Goal: Check status: Check status

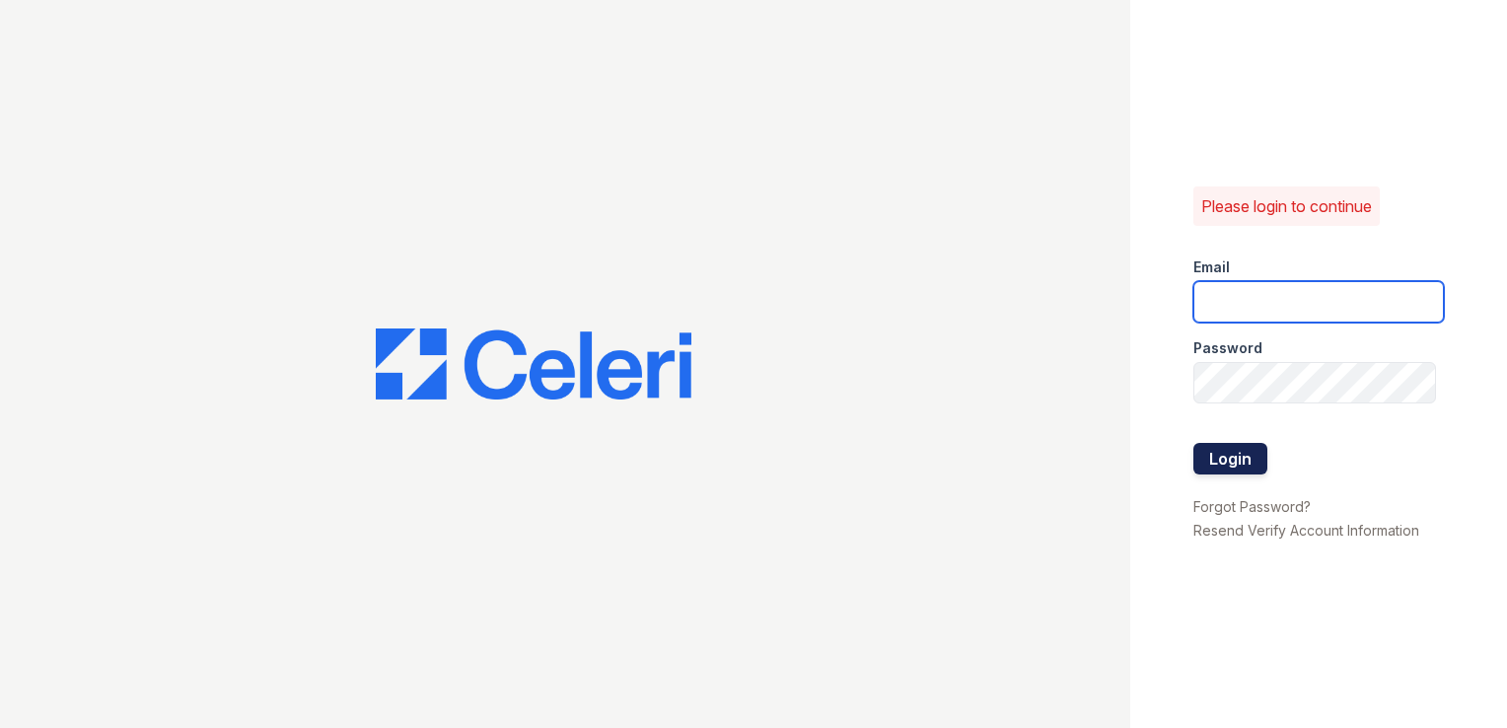
type input "gac@mns.com"
click at [1206, 465] on button "Login" at bounding box center [1230, 459] width 74 height 32
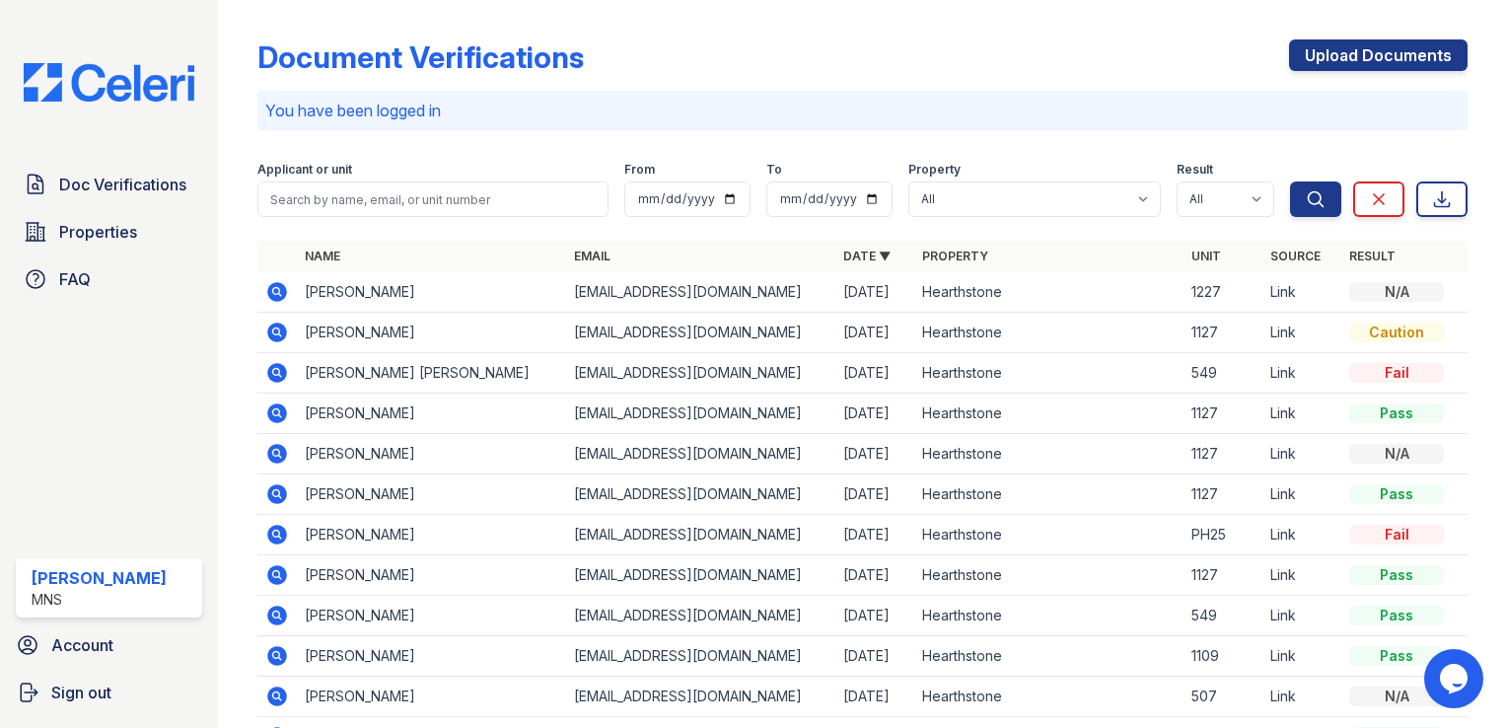
click at [284, 294] on icon at bounding box center [277, 292] width 20 height 20
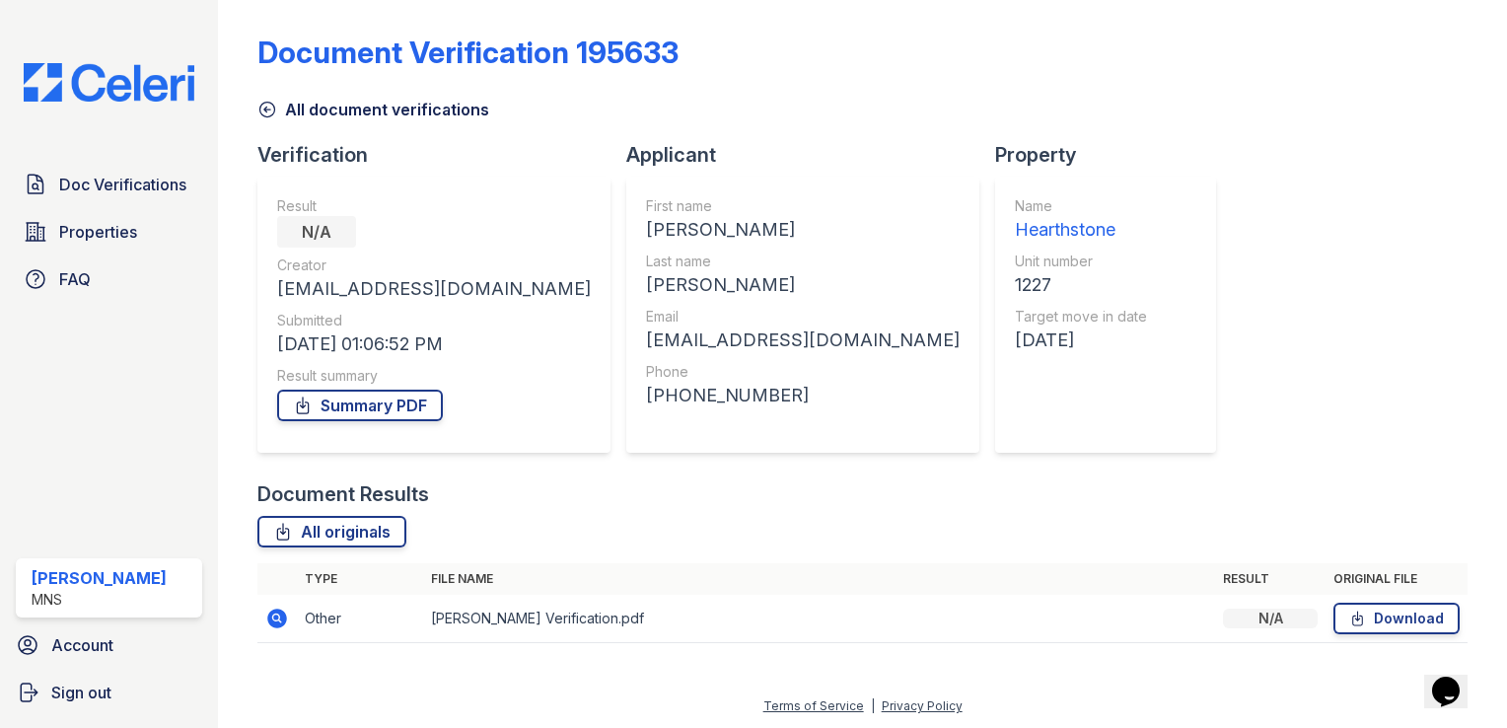
scroll to position [6, 0]
click at [280, 619] on icon at bounding box center [277, 617] width 24 height 24
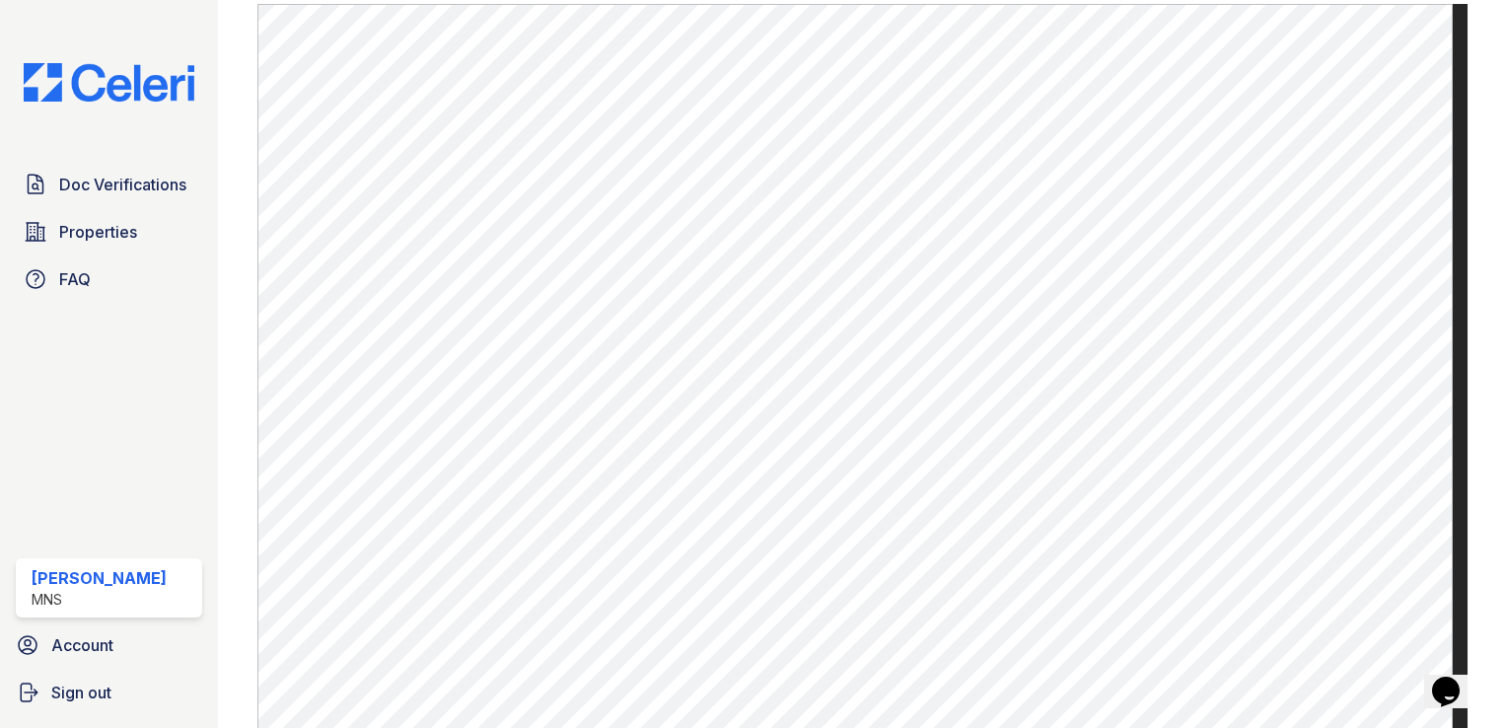
scroll to position [639, 0]
